Goal: Information Seeking & Learning: Learn about a topic

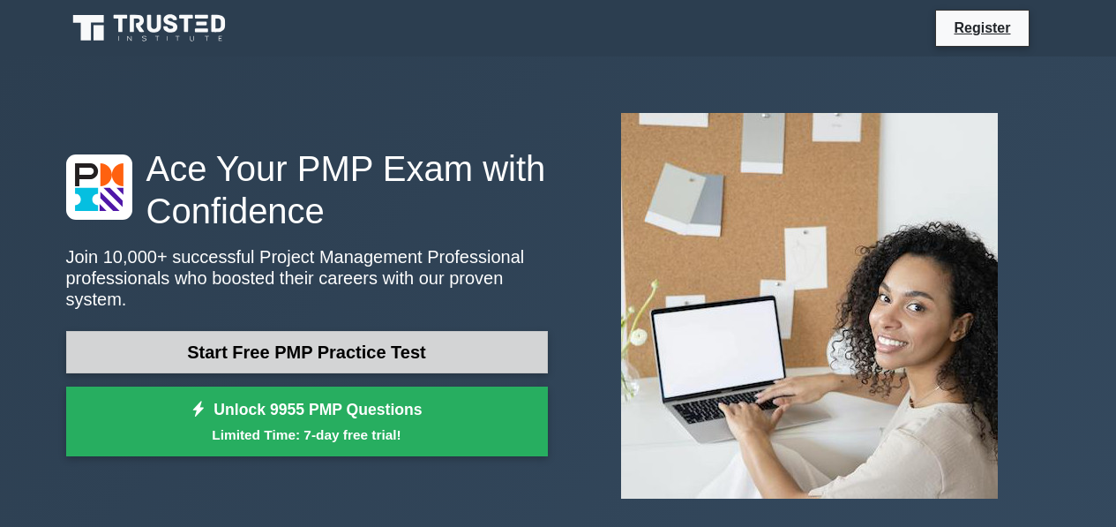
click at [220, 334] on link "Start Free PMP Practice Test" at bounding box center [307, 352] width 482 height 42
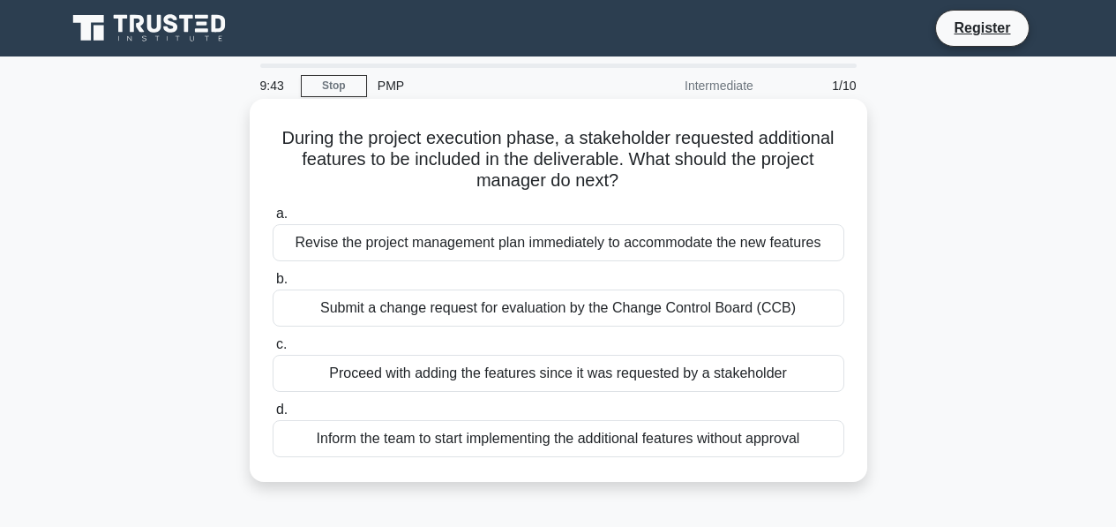
click at [281, 349] on span "c." at bounding box center [281, 343] width 11 height 15
click at [273, 349] on input "c. Proceed with adding the features since it was requested by a stakeholder" at bounding box center [273, 344] width 0 height 11
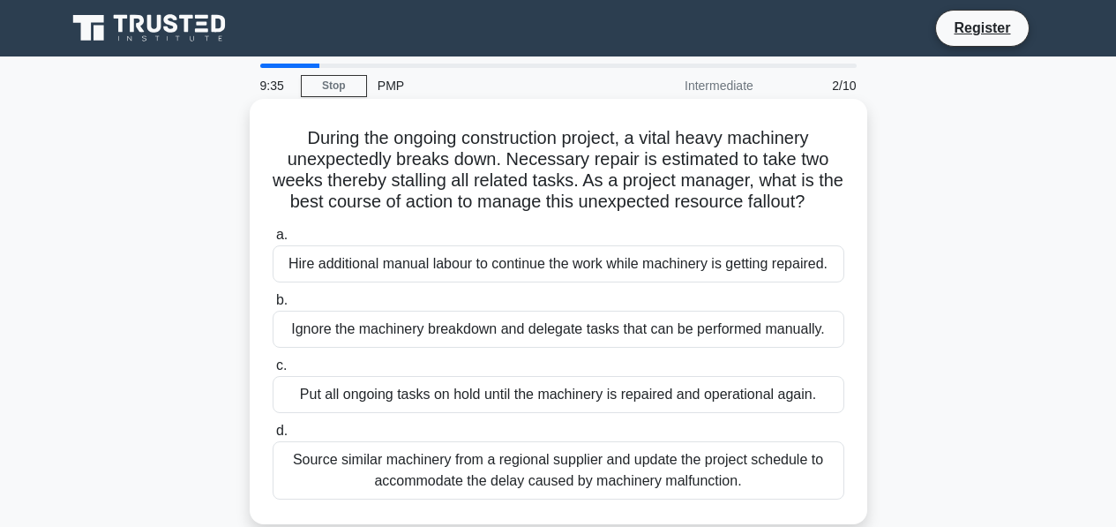
click at [280, 240] on div "During the ongoing construction project, a vital heavy machinery unexpectedly b…" at bounding box center [558, 311] width 603 height 411
drag, startPoint x: 280, startPoint y: 240, endPoint x: 295, endPoint y: 287, distance: 49.1
click at [295, 282] on div "Hire additional manual labour to continue the work while machinery is getting r…" at bounding box center [559, 263] width 572 height 37
click at [273, 241] on input "a. Hire additional manual labour to continue the work while machinery is gettin…" at bounding box center [273, 234] width 0 height 11
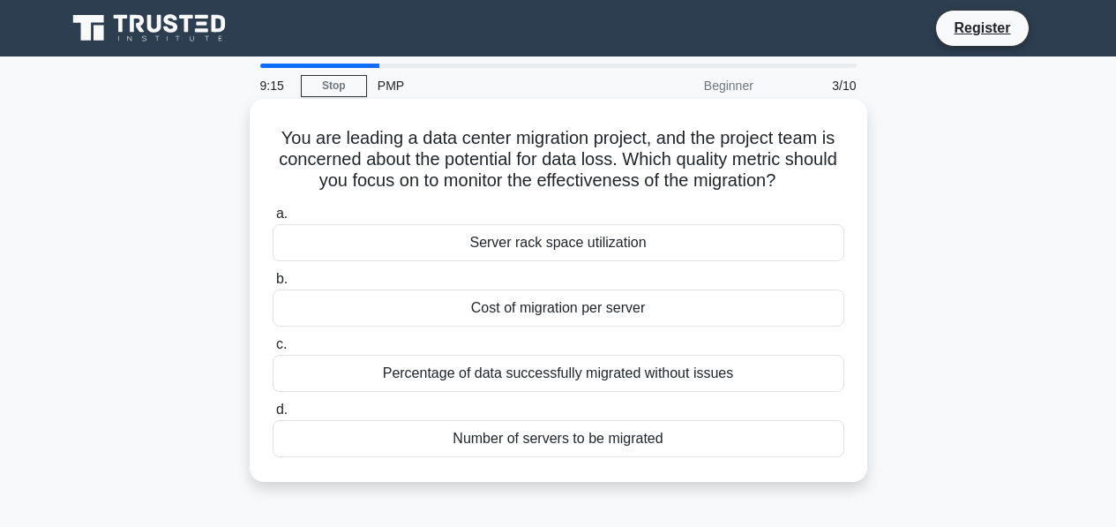
click at [282, 285] on span "b." at bounding box center [281, 278] width 11 height 15
click at [273, 285] on input "b. Cost of migration per server" at bounding box center [273, 278] width 0 height 11
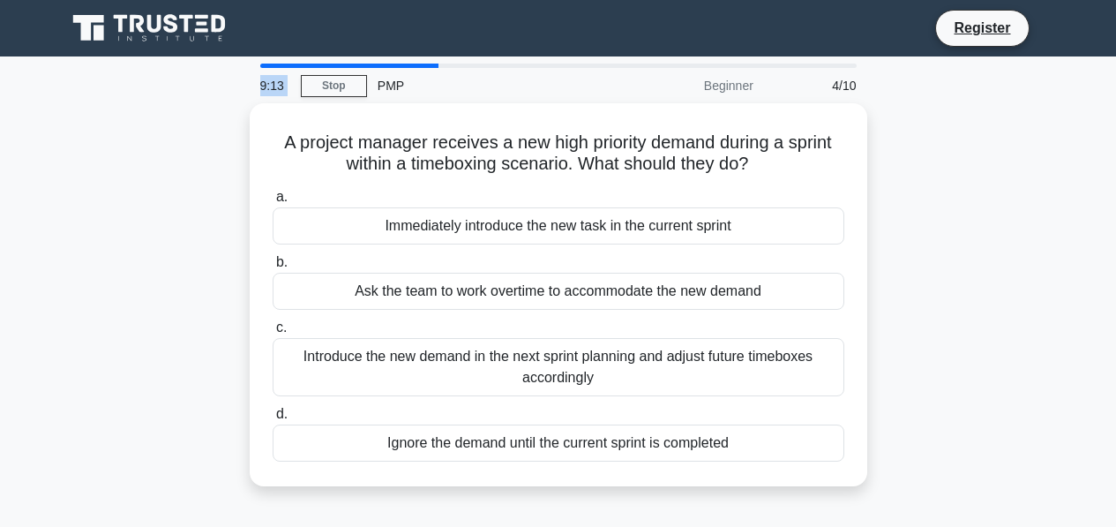
click at [378, 80] on div "9:13 Stop PMP Beginner 4/10" at bounding box center [558, 84] width 617 height 40
drag, startPoint x: 378, startPoint y: 80, endPoint x: 325, endPoint y: 100, distance: 57.2
click at [324, 101] on div "9:13 Stop PMP Beginner 4/10" at bounding box center [558, 85] width 617 height 35
click at [327, 83] on link "Stop" at bounding box center [334, 86] width 66 height 22
